Goal: Navigation & Orientation: Understand site structure

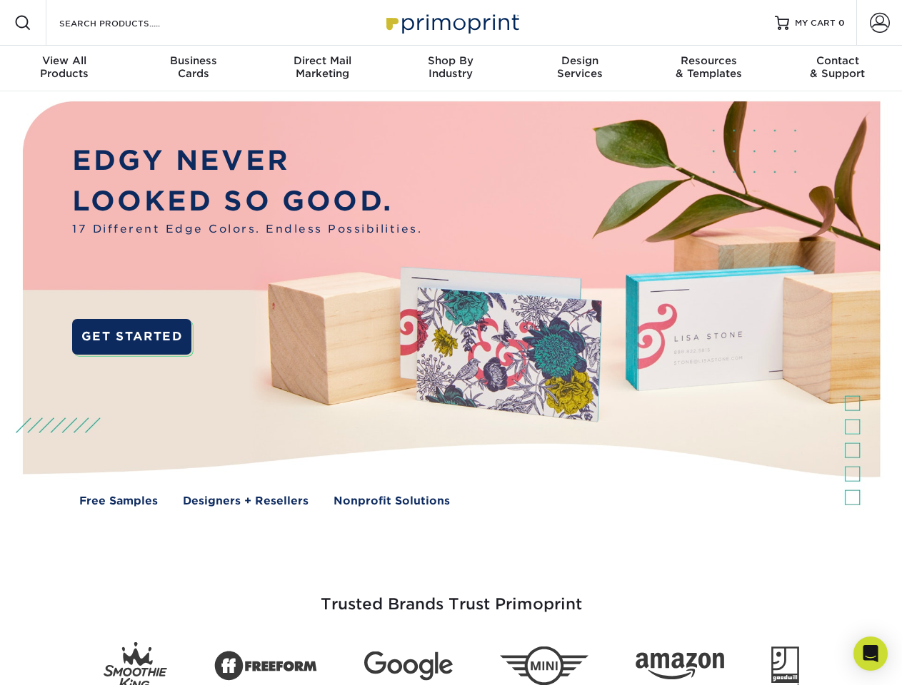
click at [450, 343] on img at bounding box center [450, 314] width 892 height 446
click at [23, 23] on span at bounding box center [22, 22] width 17 height 17
click at [879, 23] on span at bounding box center [880, 23] width 20 height 20
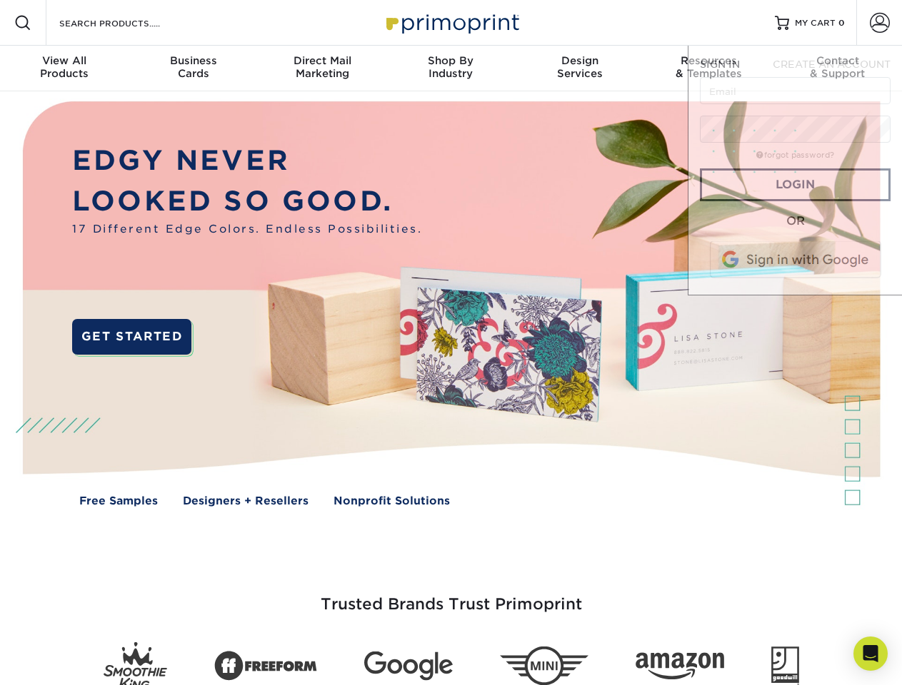
click at [64, 69] on div "View All Products" at bounding box center [64, 67] width 129 height 26
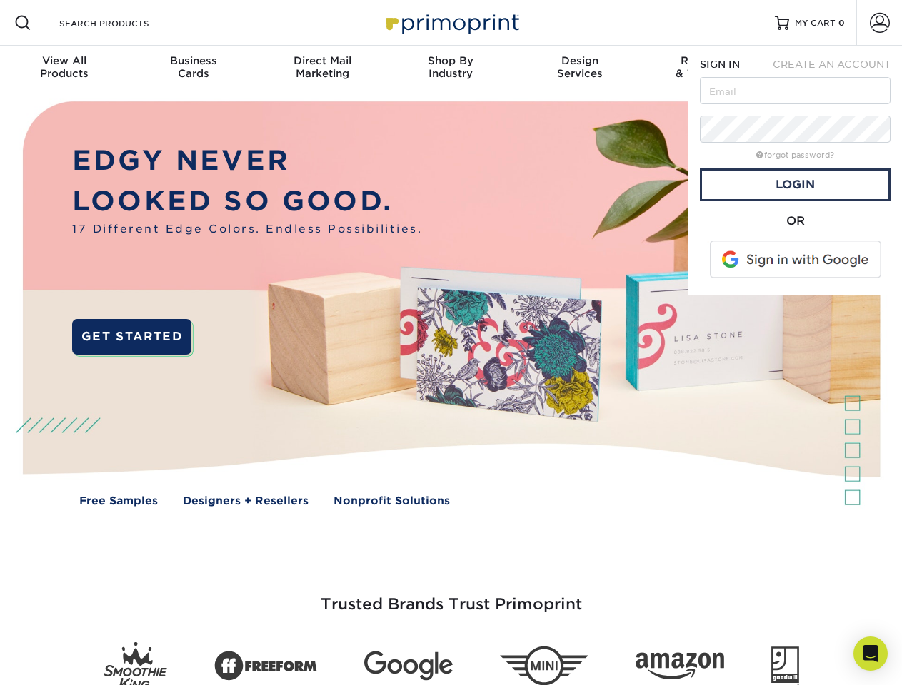
click at [193, 69] on div "Business Cards" at bounding box center [193, 67] width 129 height 26
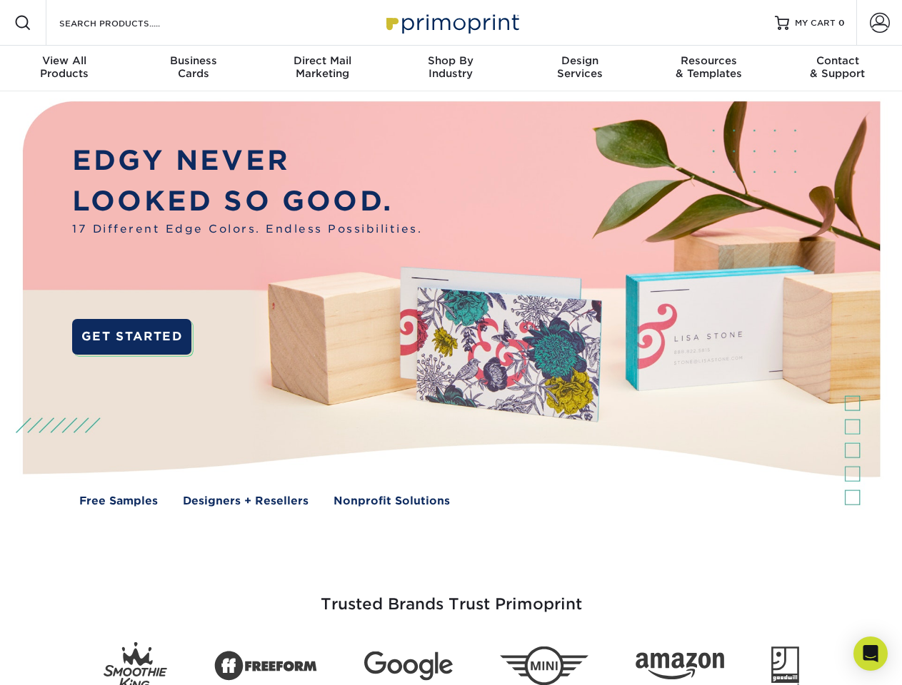
click at [322, 69] on div "Direct Mail Marketing" at bounding box center [322, 67] width 129 height 26
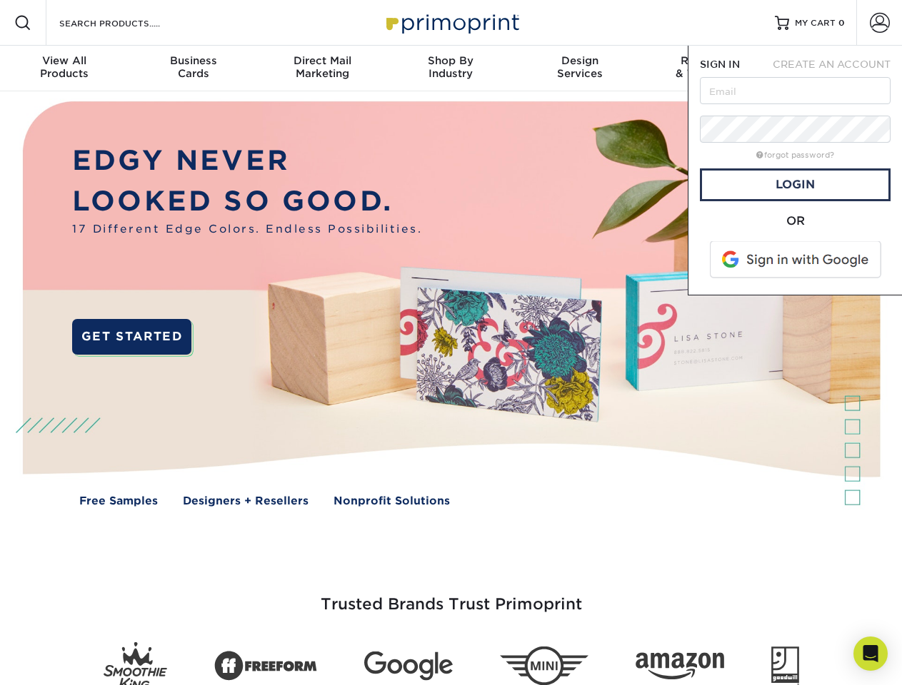
click at [450, 69] on div "Shop By Industry" at bounding box center [450, 67] width 129 height 26
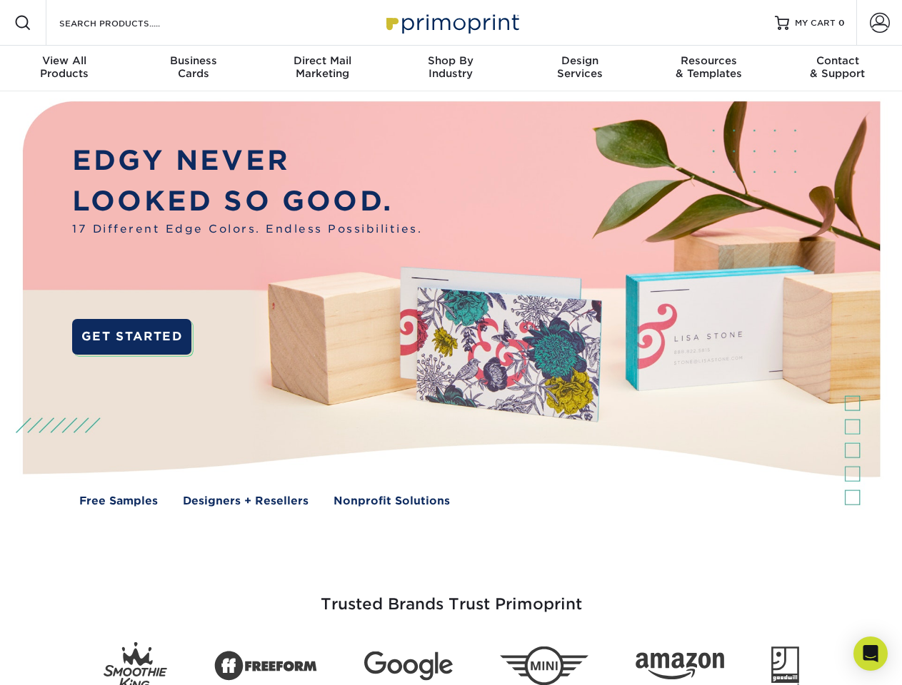
click at [580, 69] on div "Design Services" at bounding box center [579, 67] width 129 height 26
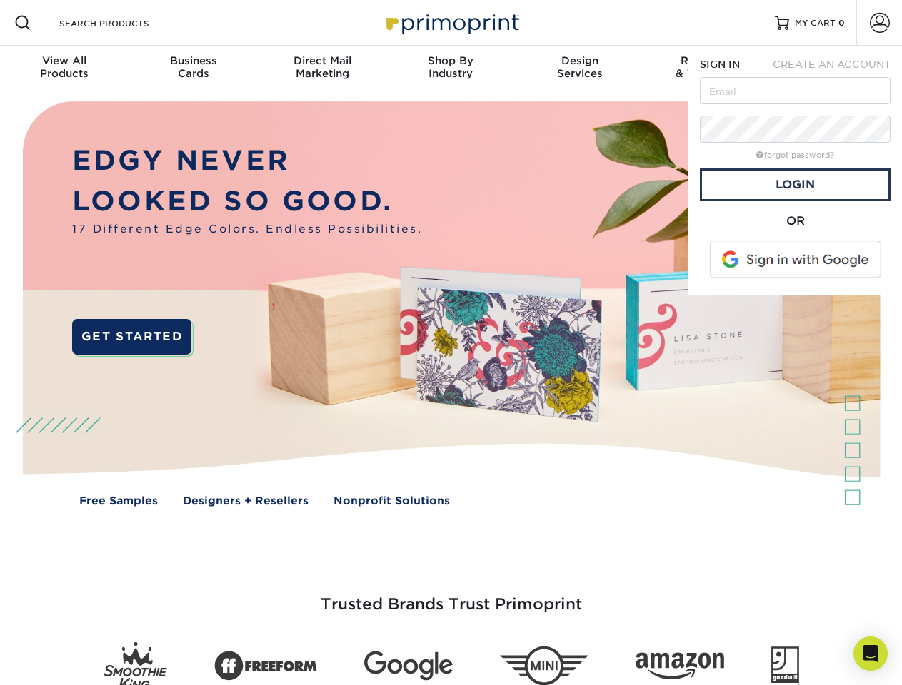
click at [708, 69] on span "SIGN IN" at bounding box center [720, 64] width 40 height 11
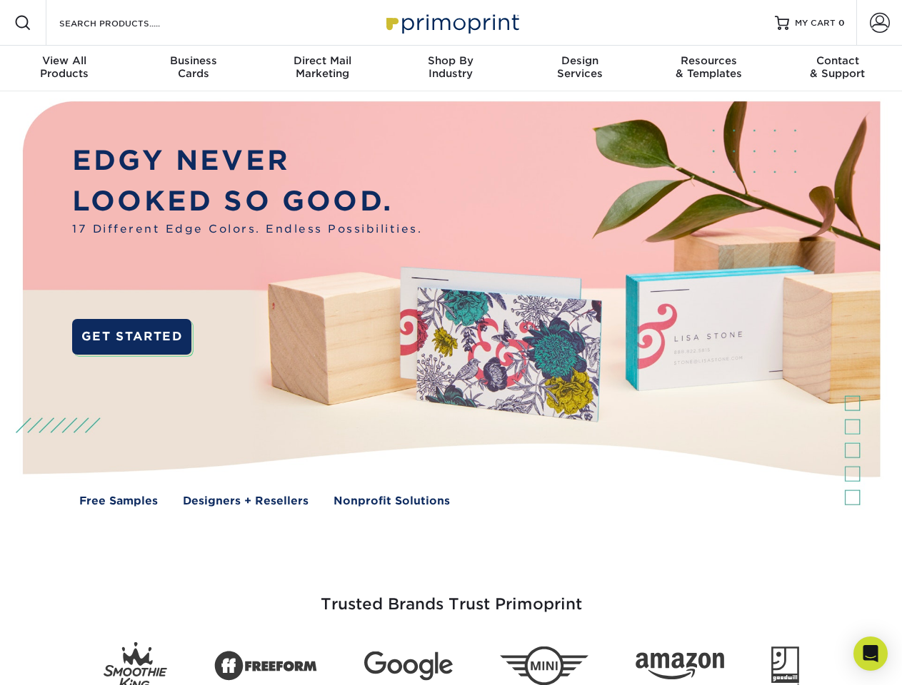
click at [837, 69] on div "Contact & Support" at bounding box center [837, 67] width 129 height 26
